Goal: Task Accomplishment & Management: Use online tool/utility

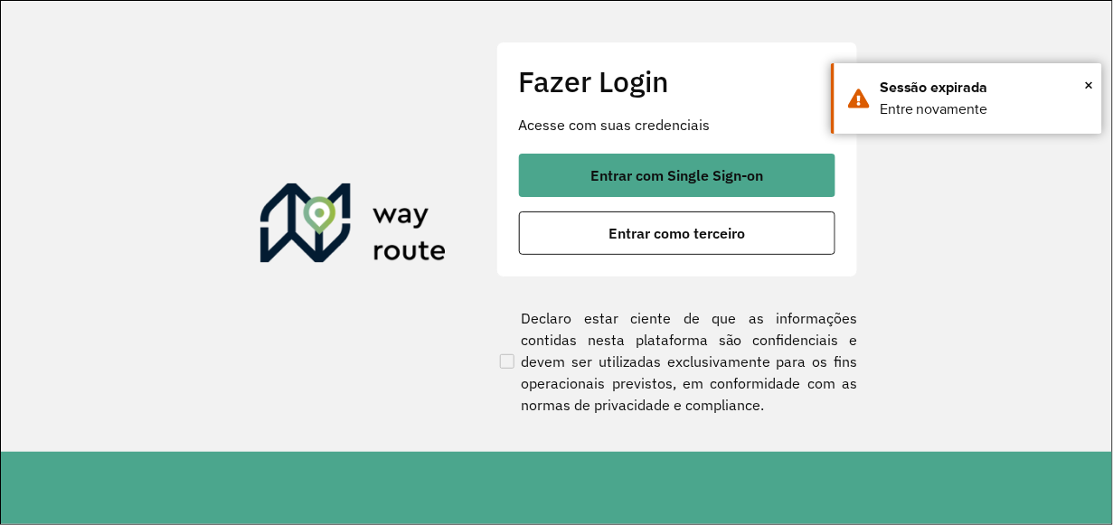
click at [1018, 249] on section "Fazer Login Acesse com suas credenciais Entrar com Single Sign-on Entrar como t…" at bounding box center [557, 226] width 1112 height 451
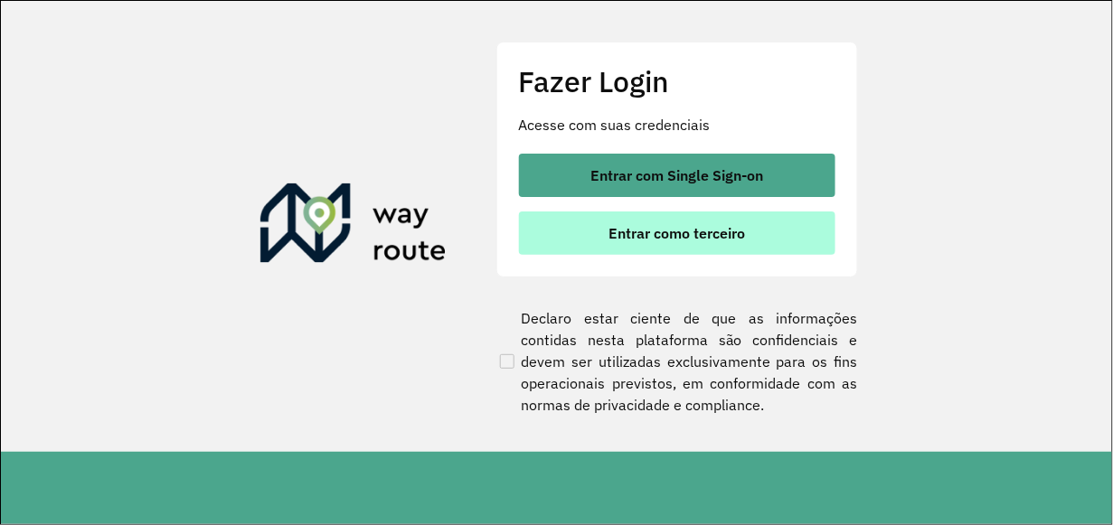
click at [713, 229] on span "Entrar como terceiro" at bounding box center [677, 233] width 137 height 14
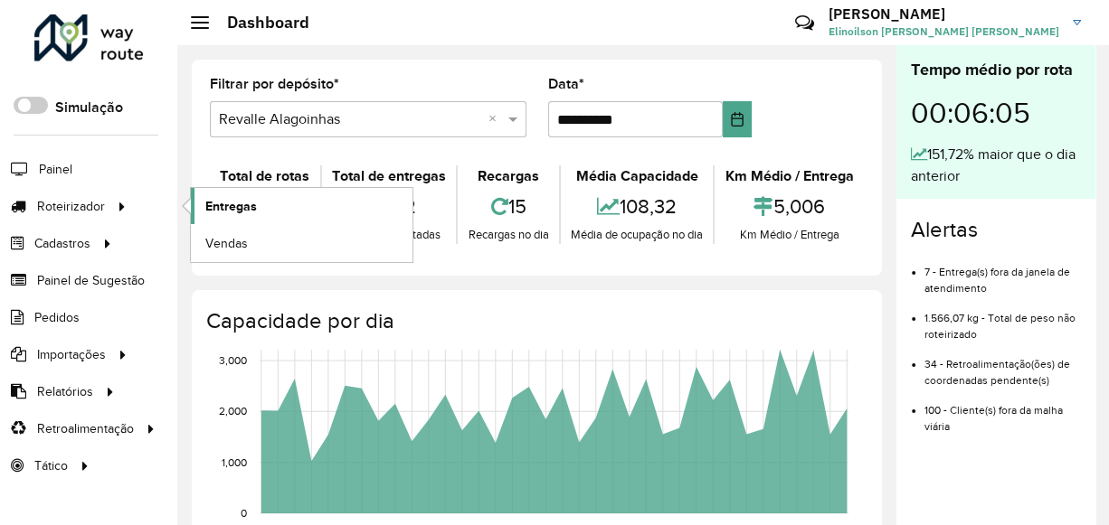
click at [256, 199] on link "Entregas" at bounding box center [302, 206] width 222 height 36
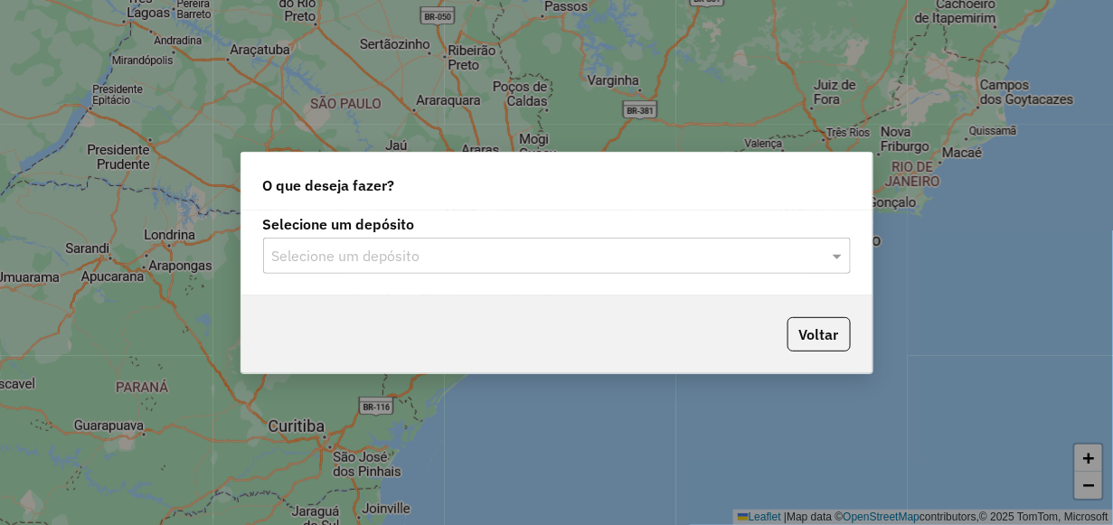
click at [371, 252] on input "text" at bounding box center [539, 257] width 534 height 22
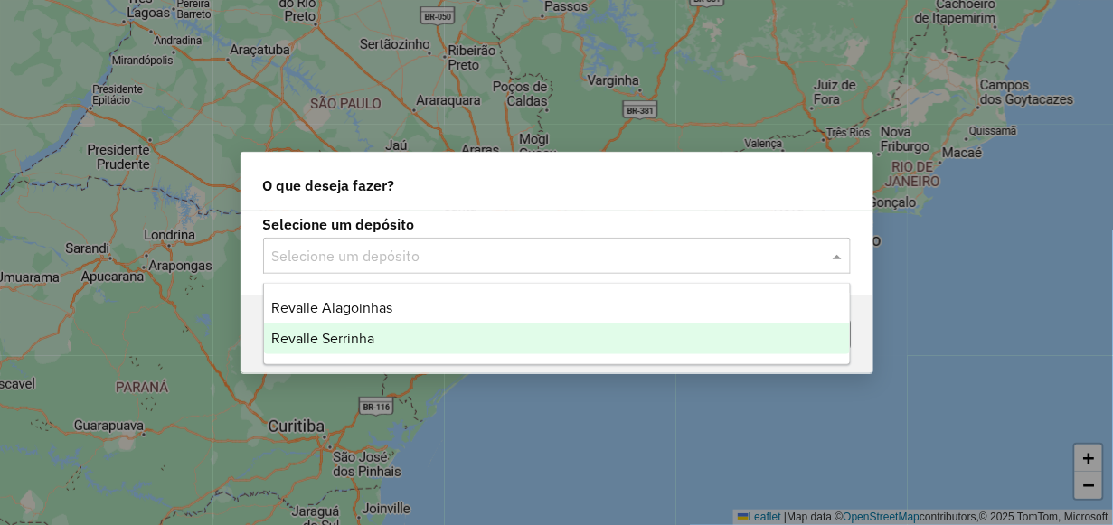
click at [383, 338] on div "Revalle Serrinha" at bounding box center [556, 339] width 585 height 31
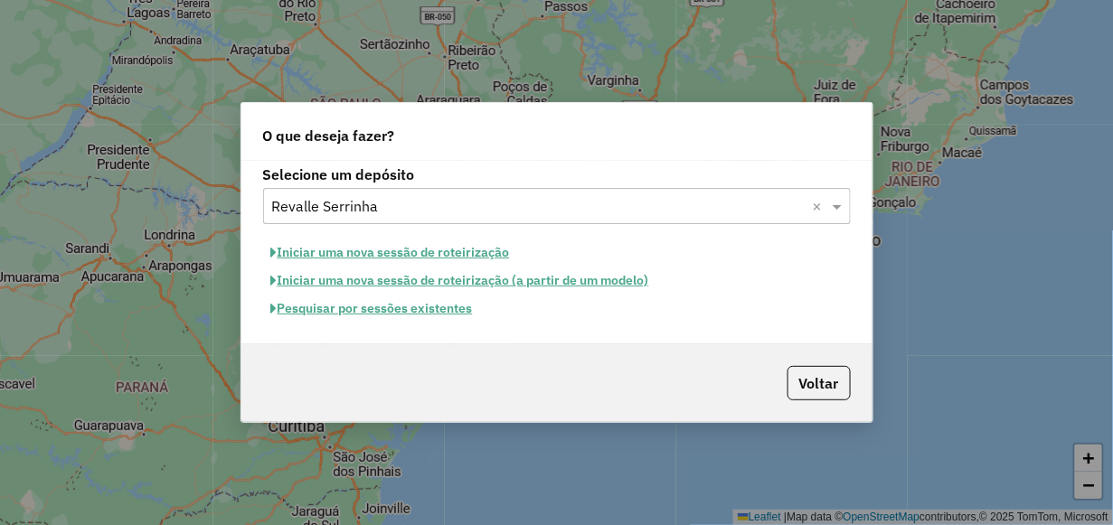
click at [394, 309] on button "Pesquisar por sessões existentes" at bounding box center [372, 309] width 218 height 28
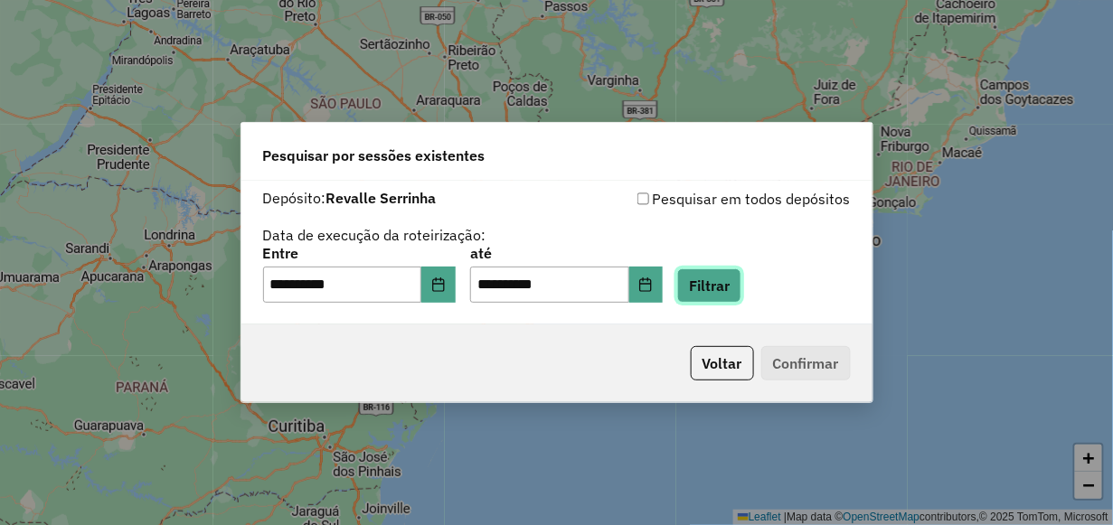
click at [733, 289] on button "Filtrar" at bounding box center [709, 286] width 64 height 34
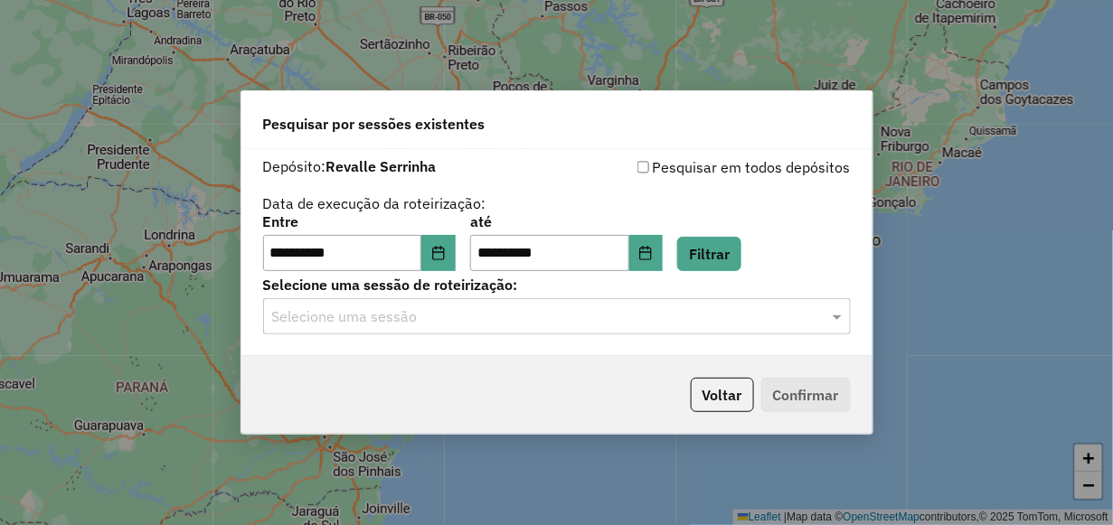
click at [392, 321] on input "text" at bounding box center [539, 318] width 534 height 22
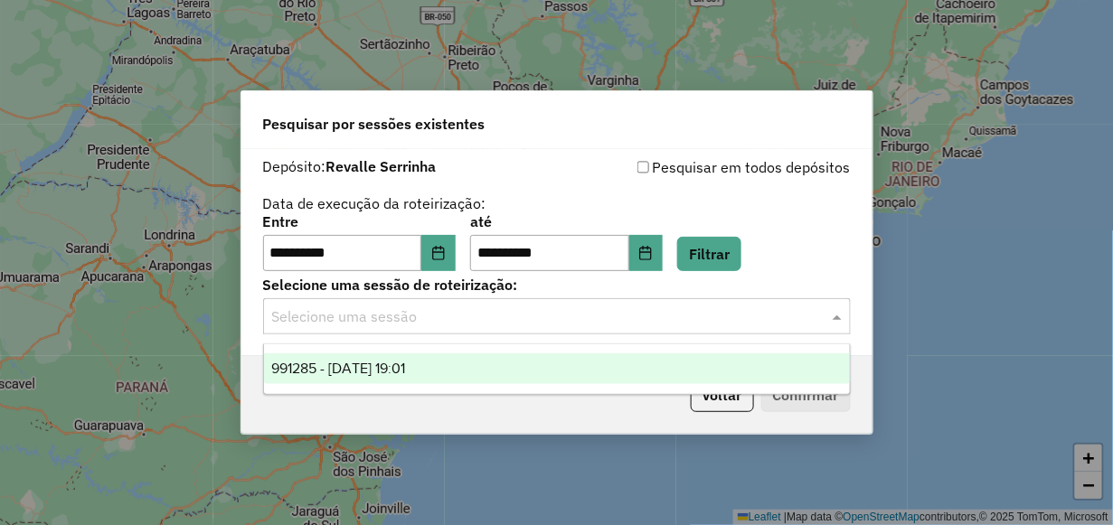
click at [405, 371] on span "991285 - 19/08/2025 19:01" at bounding box center [338, 368] width 134 height 15
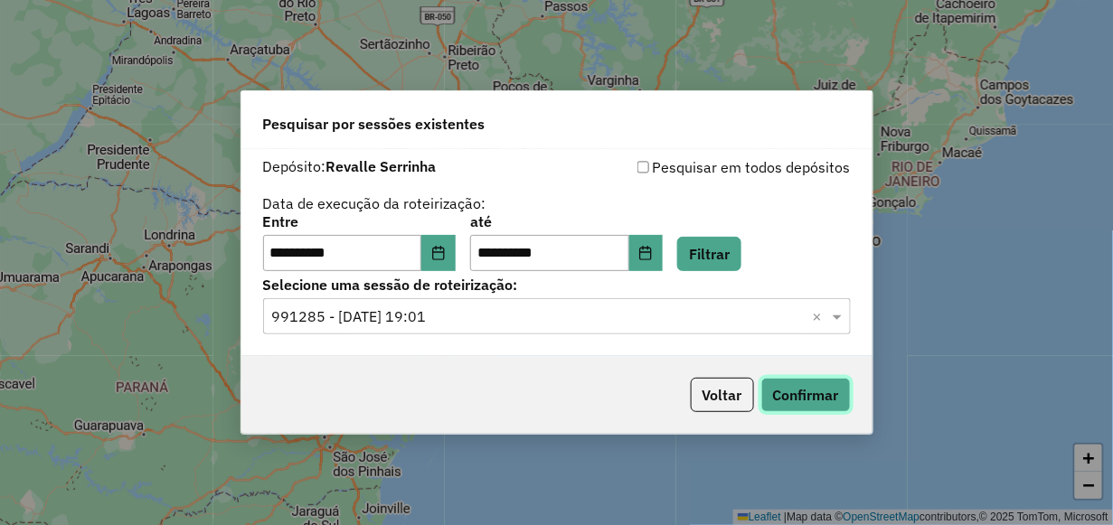
click at [817, 391] on button "Confirmar" at bounding box center [807, 395] width 90 height 34
